Goal: Transaction & Acquisition: Download file/media

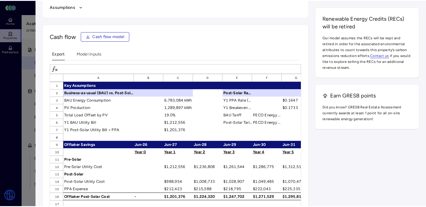
scroll to position [984, 0]
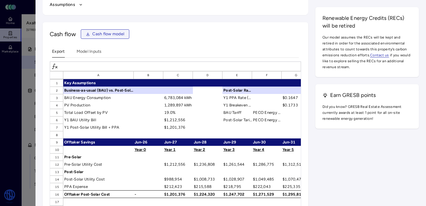
click at [100, 34] on span "Cash flow model" at bounding box center [108, 34] width 32 height 7
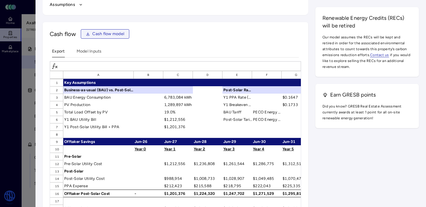
click at [95, 36] on span "Cash flow model" at bounding box center [108, 34] width 32 height 7
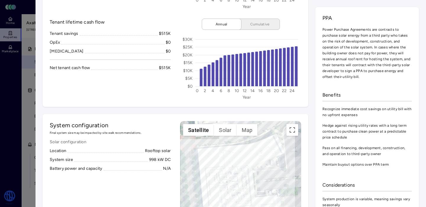
scroll to position [0, 0]
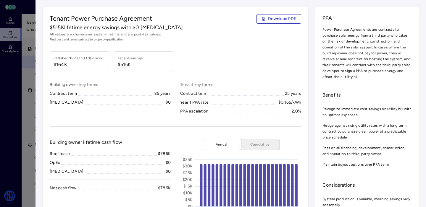
click at [266, 24] on div "Tenant Power Purchase Agreement Download PDF $515K lifetime energy savings with…" at bounding box center [176, 28] width 252 height 28
click at [268, 16] on button "Download PDF" at bounding box center [279, 18] width 45 height 9
click at [269, 18] on span "Download PDF" at bounding box center [282, 19] width 28 height 7
